Goal: Task Accomplishment & Management: Manage account settings

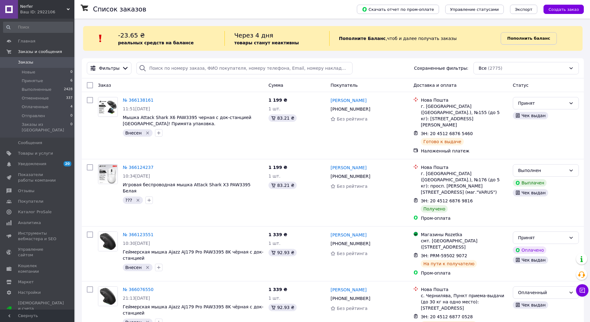
click at [521, 35] on link "Пополнить баланс" at bounding box center [528, 38] width 56 height 12
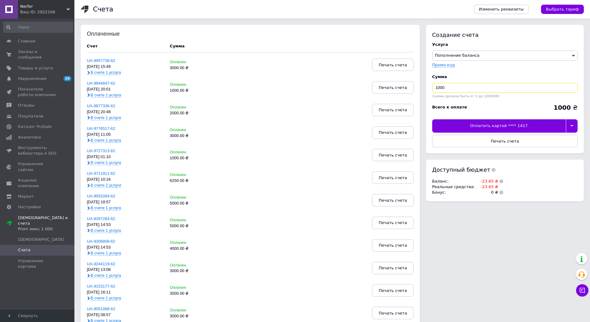
drag, startPoint x: 437, startPoint y: 87, endPoint x: 434, endPoint y: 89, distance: 4.2
click at [434, 89] on input "1000" at bounding box center [504, 88] width 145 height 10
type input "10000"
click at [506, 123] on div "Оплатить картой **** 1417" at bounding box center [499, 125] width 134 height 13
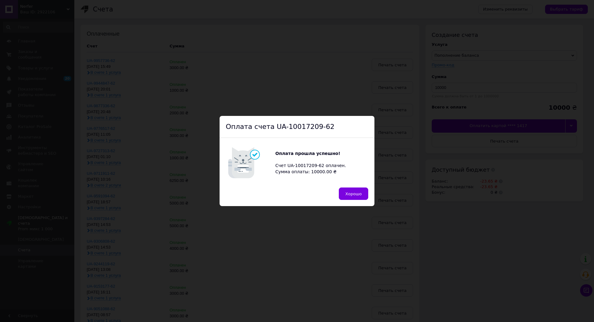
click at [303, 166] on div "Оплата прошла успешно! Счет UA-10017209-62 оплачен. Сумма оплаты: 10000.00 ₴" at bounding box center [312, 163] width 74 height 24
click at [354, 192] on span "Хорошо" at bounding box center [353, 193] width 16 height 5
